Goal: Information Seeking & Learning: Learn about a topic

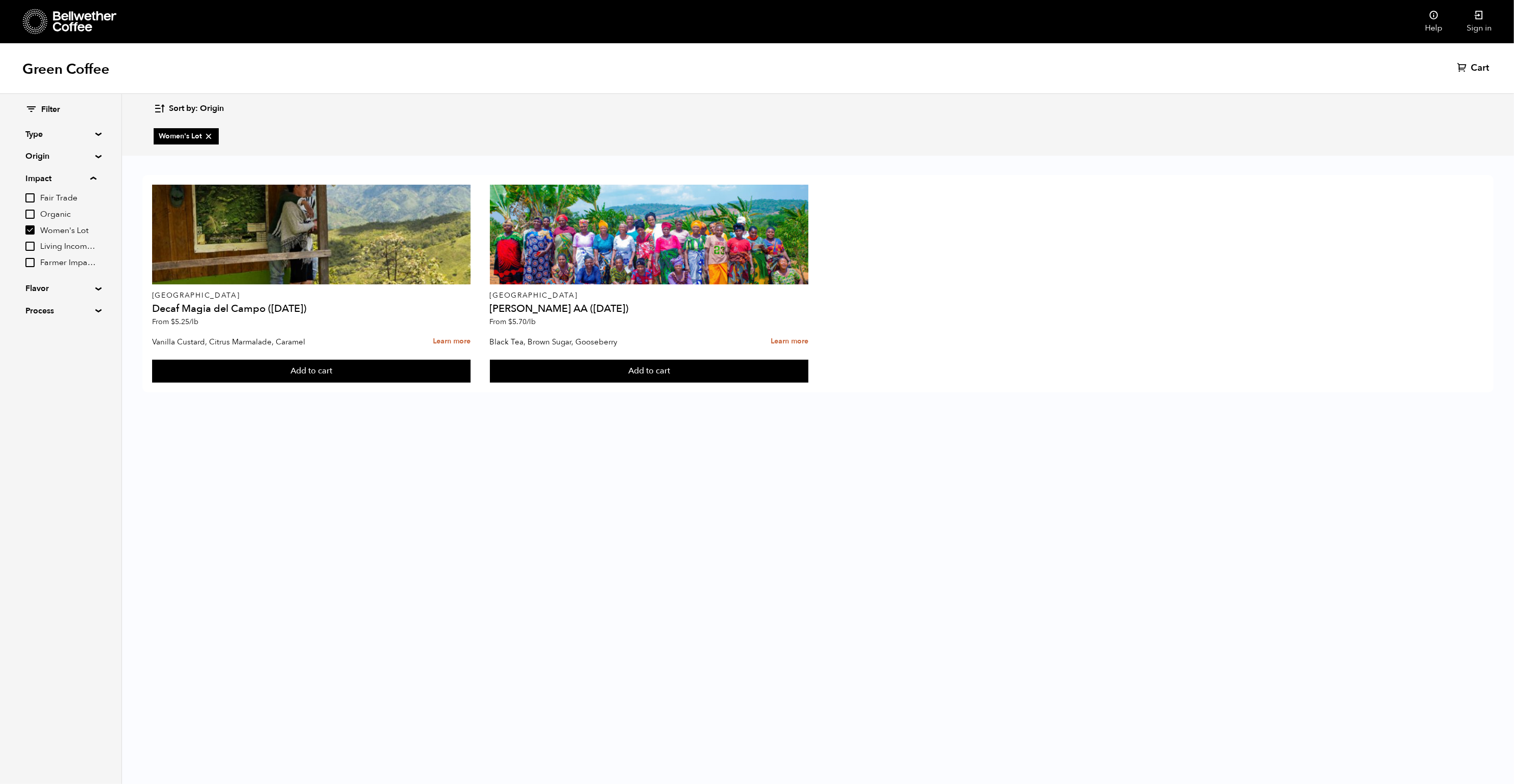
click at [33, 230] on input "Women's Lot" at bounding box center [30, 229] width 9 height 9
checkbox input "false"
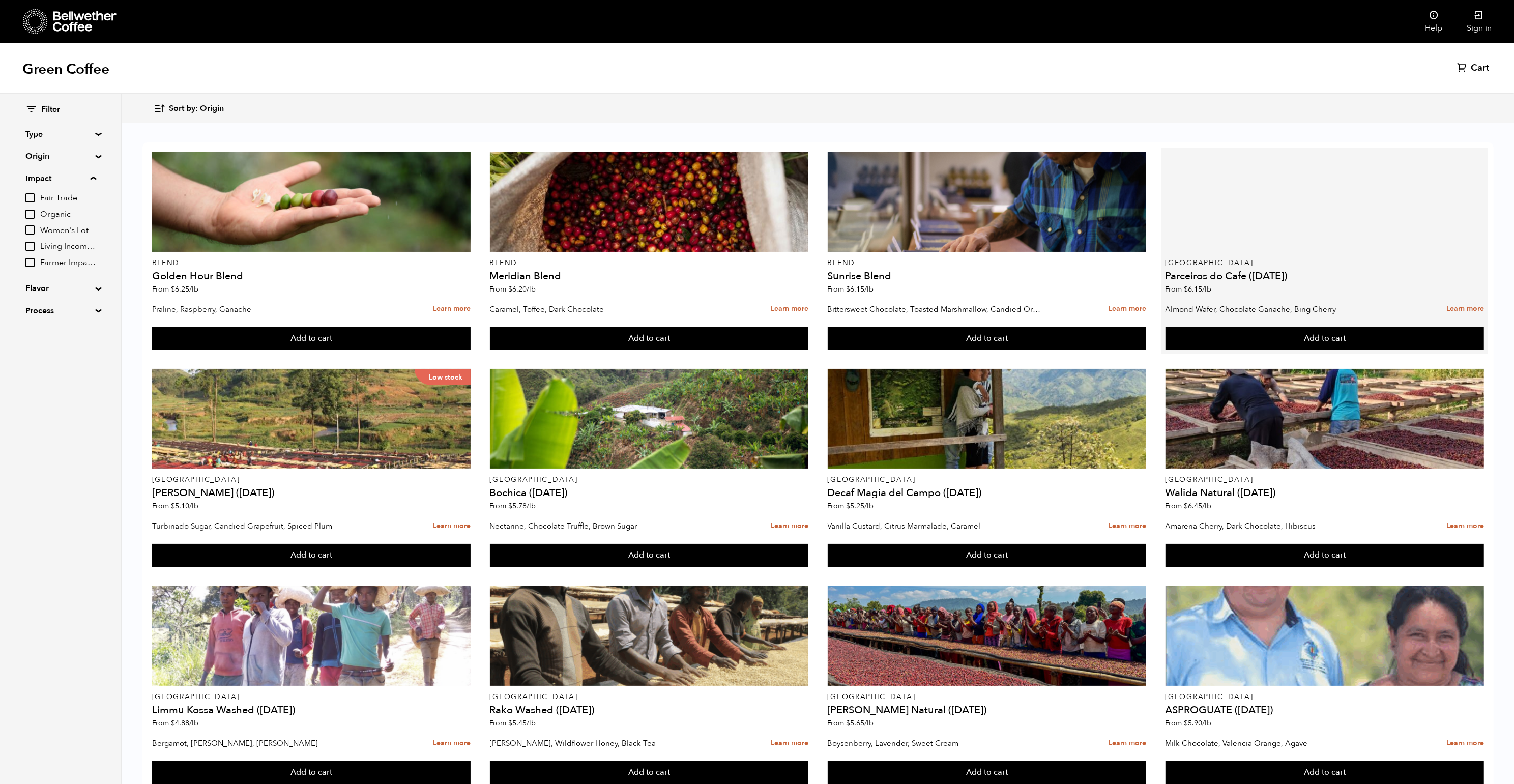
click at [1283, 200] on div at bounding box center [1324, 202] width 319 height 99
click at [1330, 177] on div at bounding box center [1324, 202] width 319 height 99
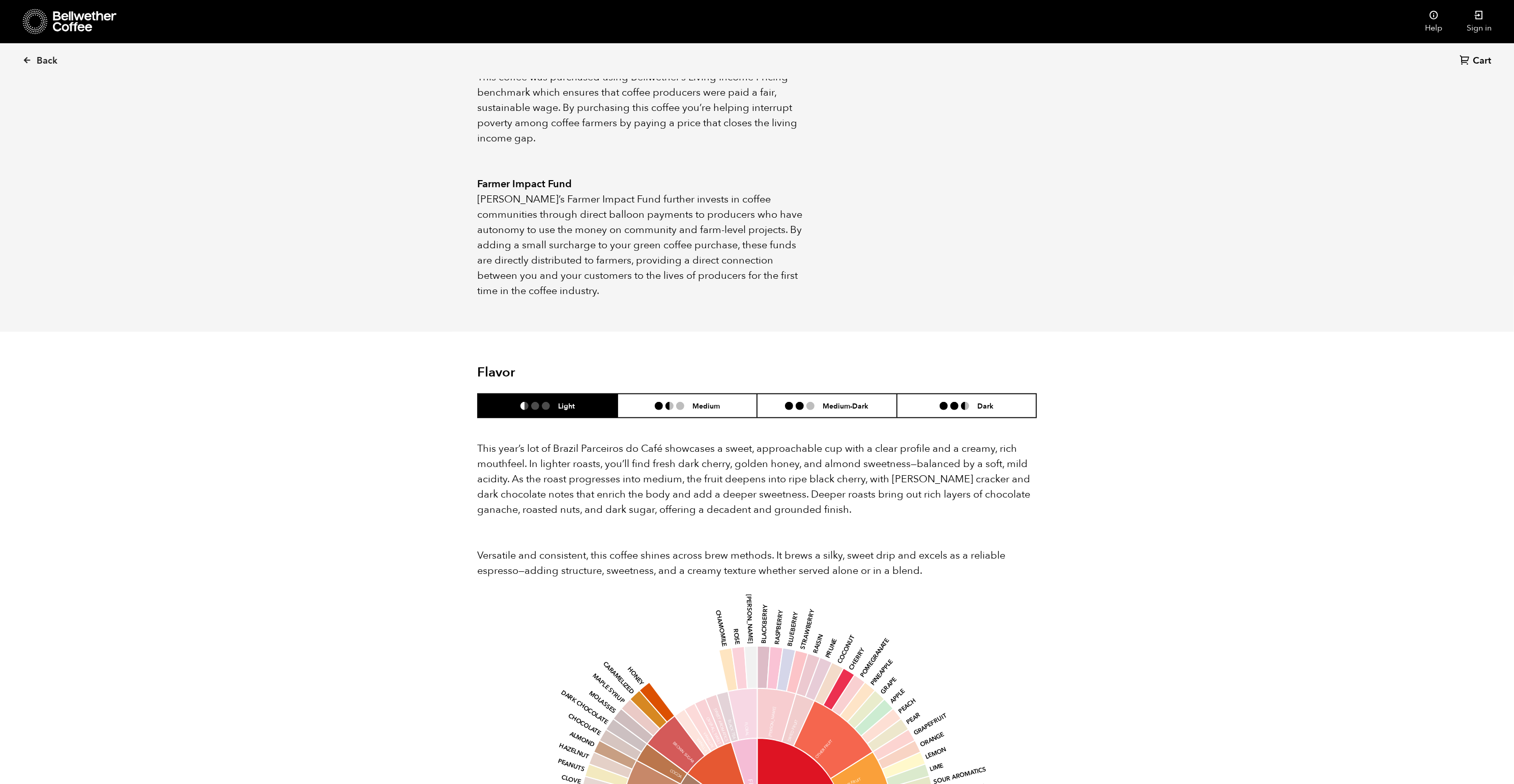
scroll to position [629, 0]
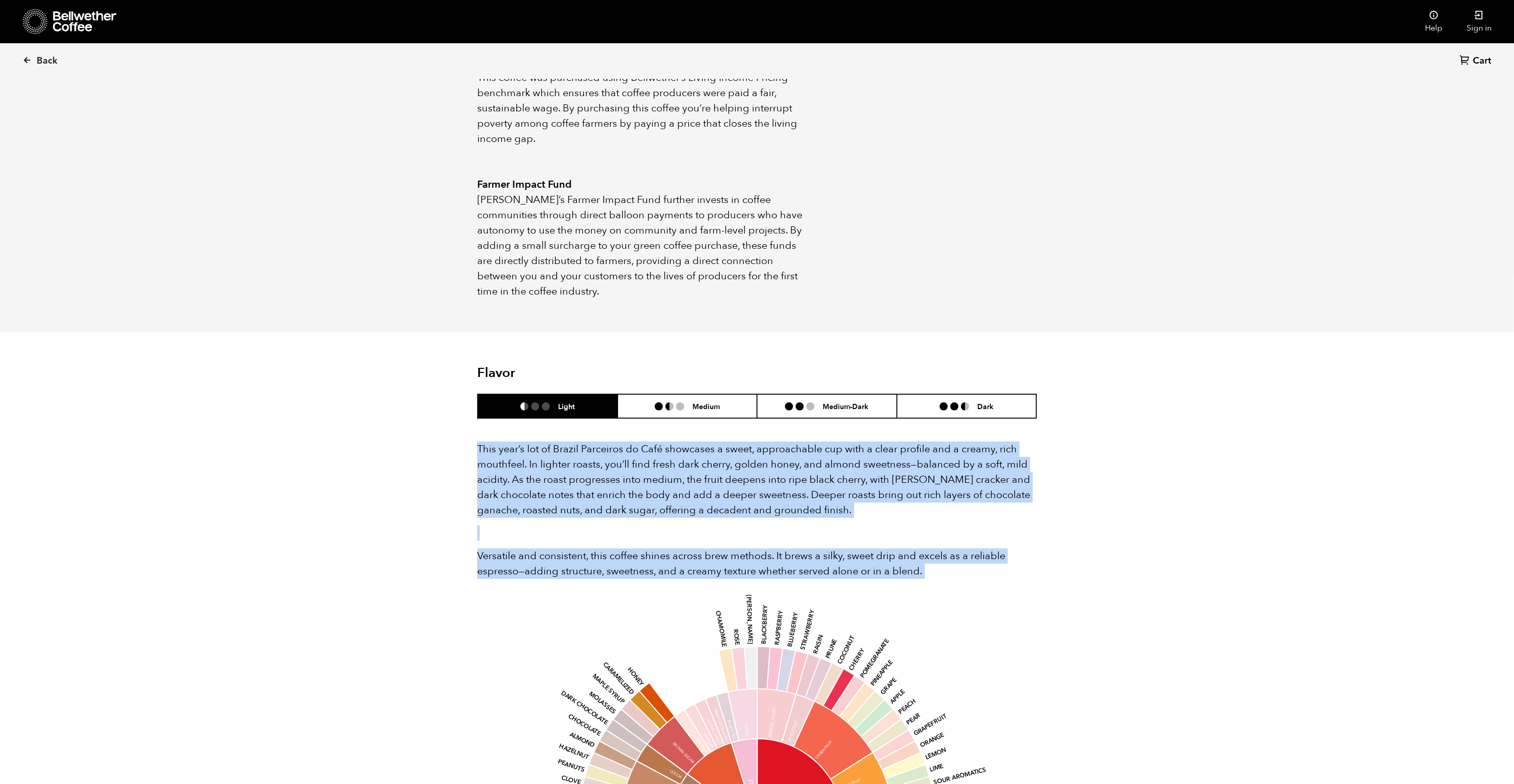
drag, startPoint x: 474, startPoint y: 430, endPoint x: 944, endPoint y: 567, distance: 489.6
click at [944, 567] on section "Flavor Light Medium Medium-Dark Dark This year’s lot of Brazil Parceiros do Caf…" at bounding box center [757, 704] width 611 height 743
copy div "This year’s lot of Brazil Parceiros do Café showcases a sweet, approachable cup…"
click at [608, 555] on p "Versatile and consistent, this coffee shines across brew methods. It brews a si…" at bounding box center [757, 563] width 560 height 31
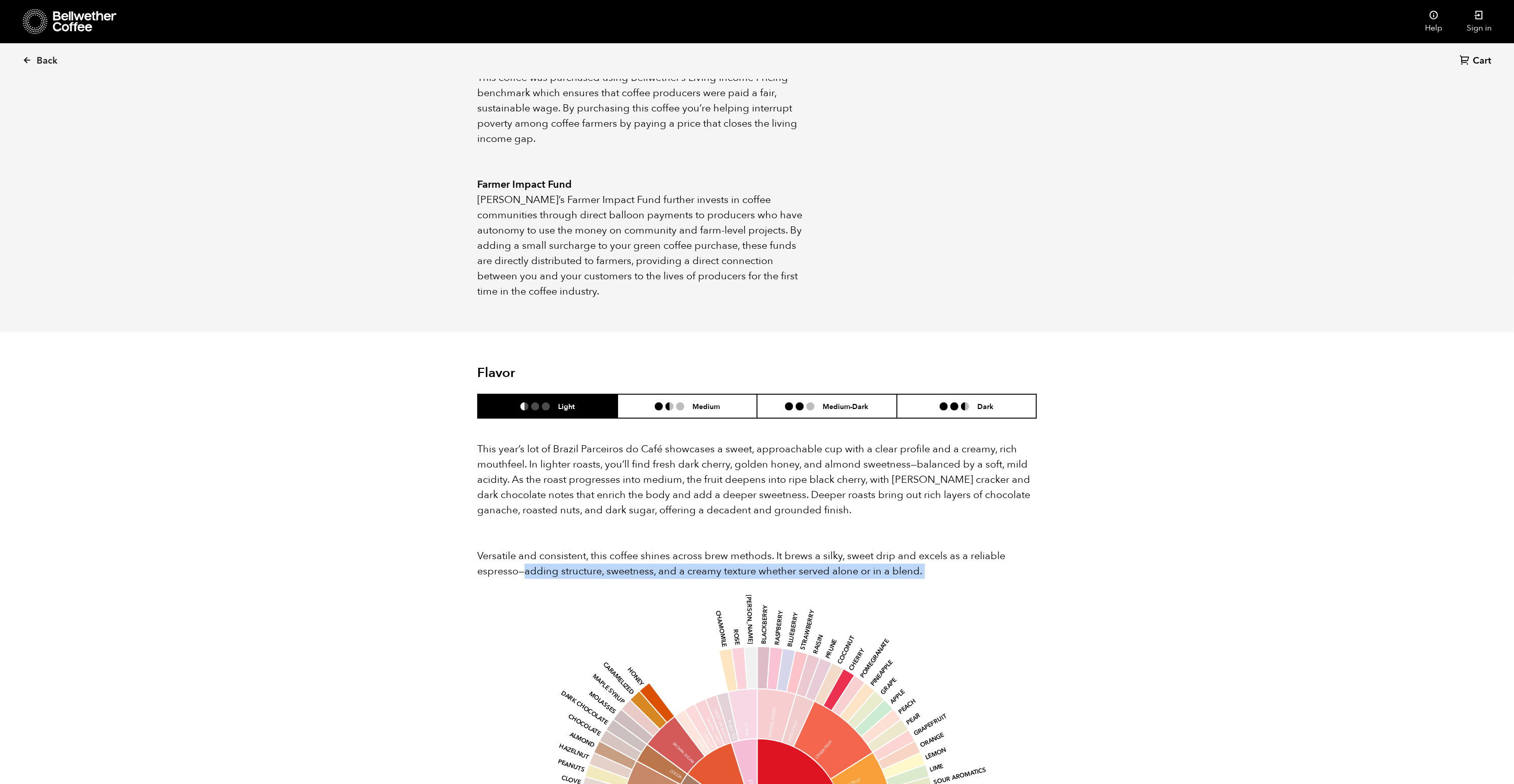
drag, startPoint x: 524, startPoint y: 556, endPoint x: 930, endPoint y: 566, distance: 406.1
click at [930, 566] on div "This year’s lot of Brazil Parceiros do Café showcases a sweet, approachable cup…" at bounding box center [757, 736] width 560 height 590
copy div "adding structure, sweetness, and a creamy texture whether served alone or in a …"
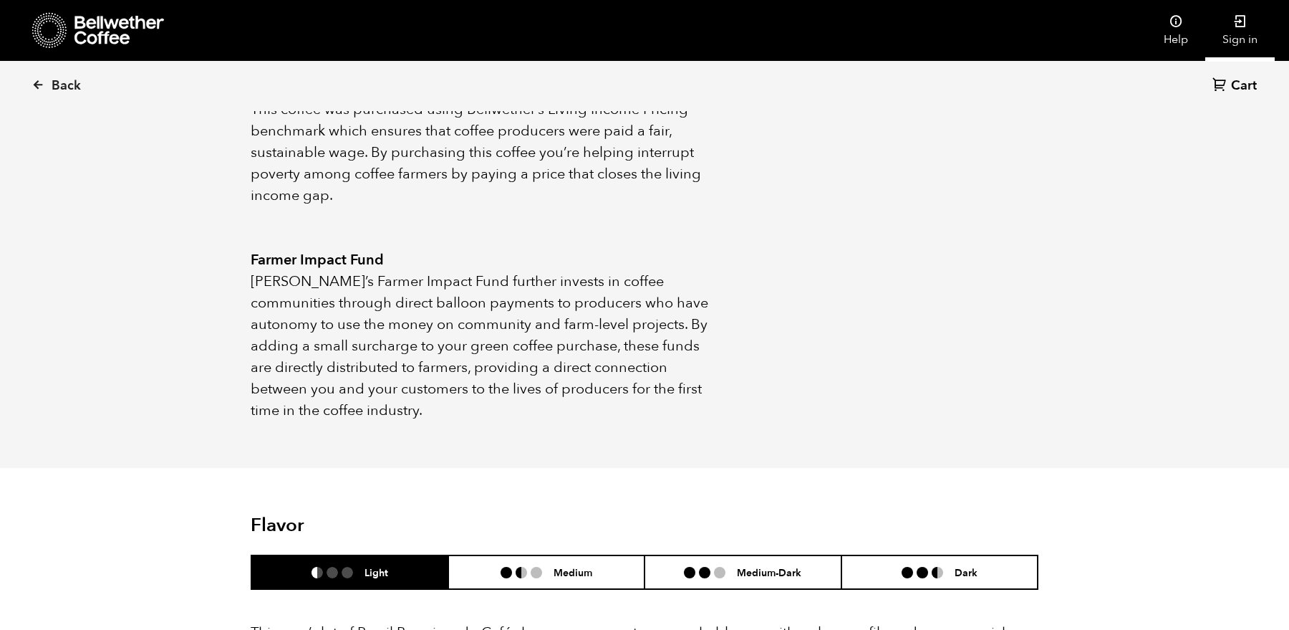
click at [1222, 36] on link "Sign in" at bounding box center [1240, 30] width 69 height 61
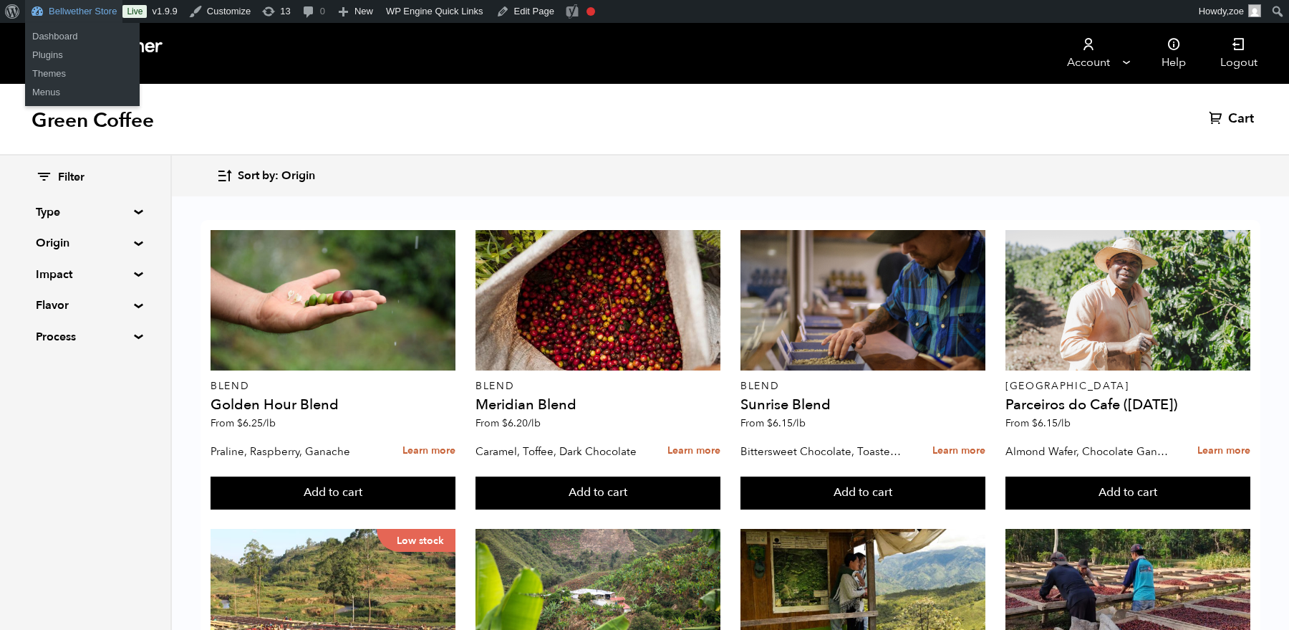
click at [110, 5] on link "Bellwether Store" at bounding box center [73, 11] width 97 height 23
